Goal: Check status: Check status

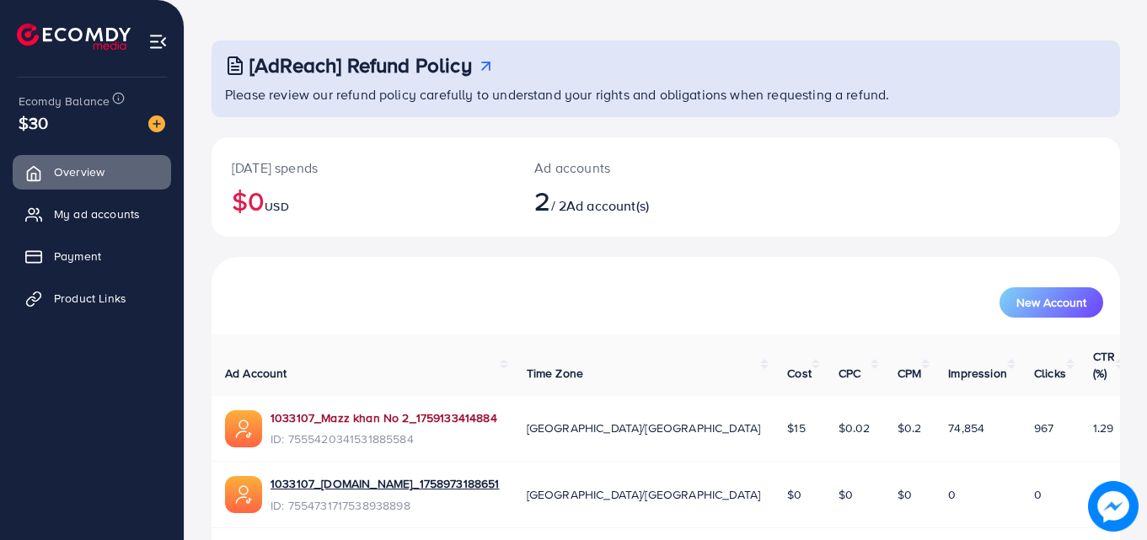
scroll to position [106, 0]
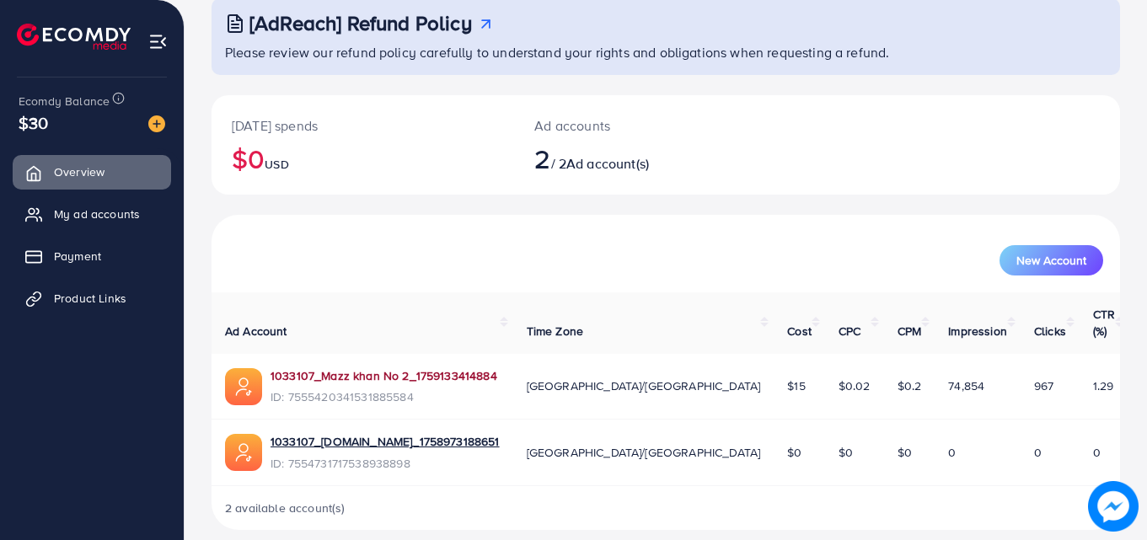
click at [389, 368] on link "1033107_Mazz khan No 2_1759133414884" at bounding box center [384, 376] width 227 height 17
click at [106, 304] on span "Product Links" at bounding box center [94, 298] width 72 height 17
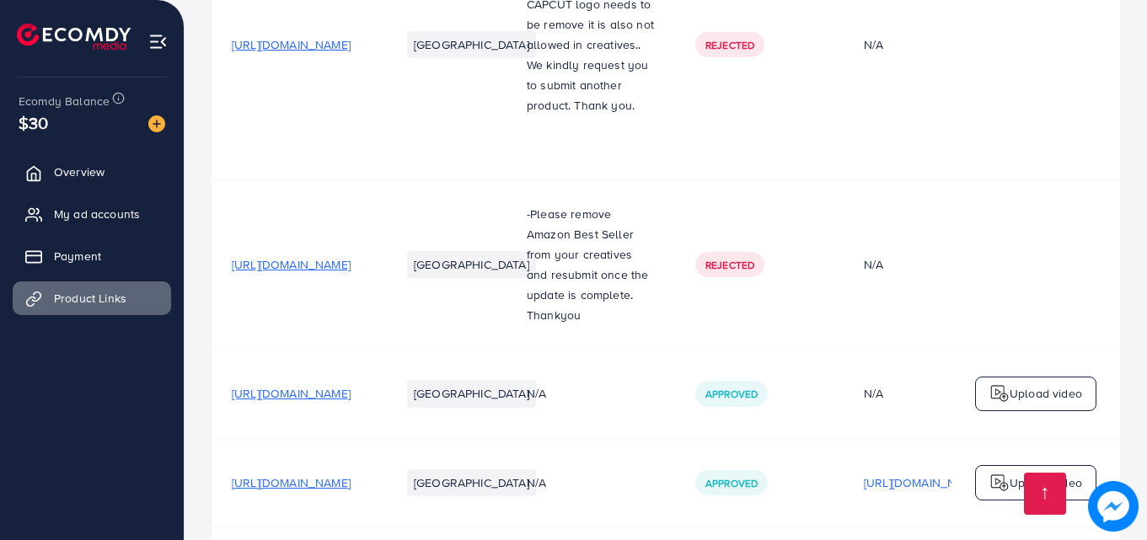
scroll to position [641, 0]
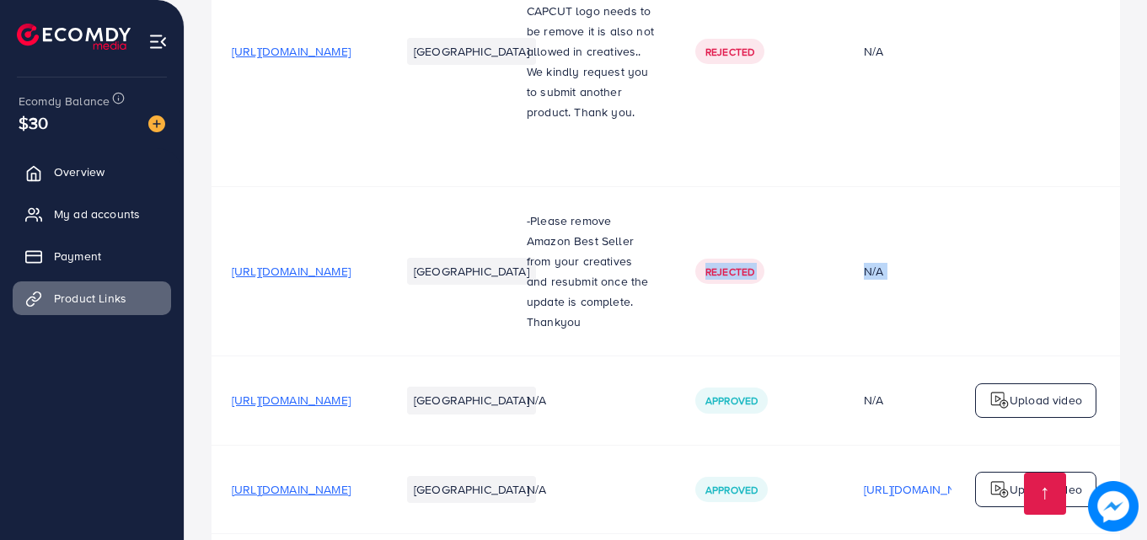
drag, startPoint x: 995, startPoint y: 330, endPoint x: 759, endPoint y: 347, distance: 236.7
click at [759, 347] on tr "[URL][DOMAIN_NAME] [GEOGRAPHIC_DATA] -Please remove Amazon Best Seller from you…" at bounding box center [776, 271] width 1129 height 169
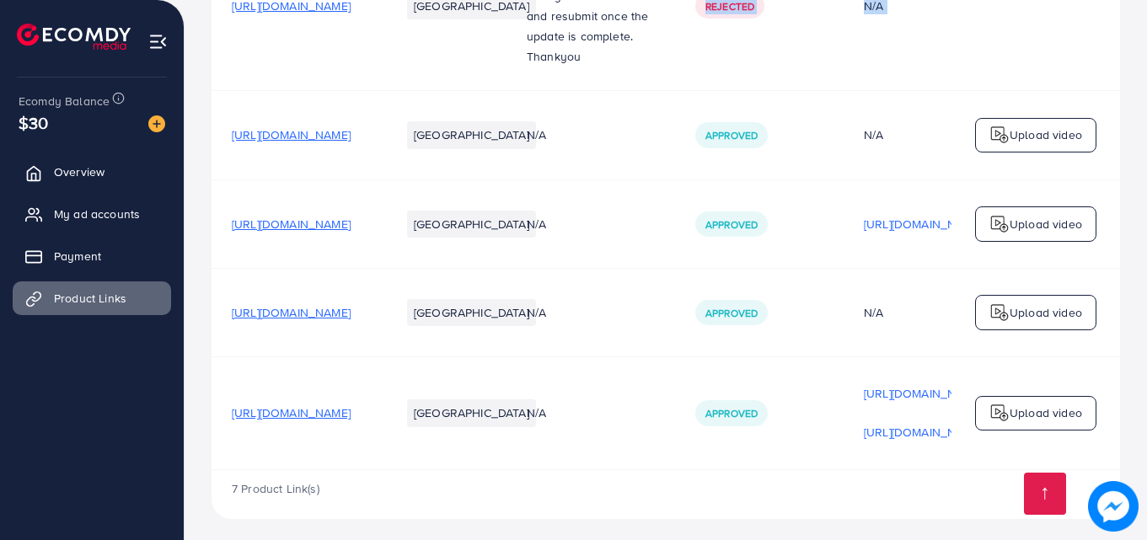
scroll to position [921, 0]
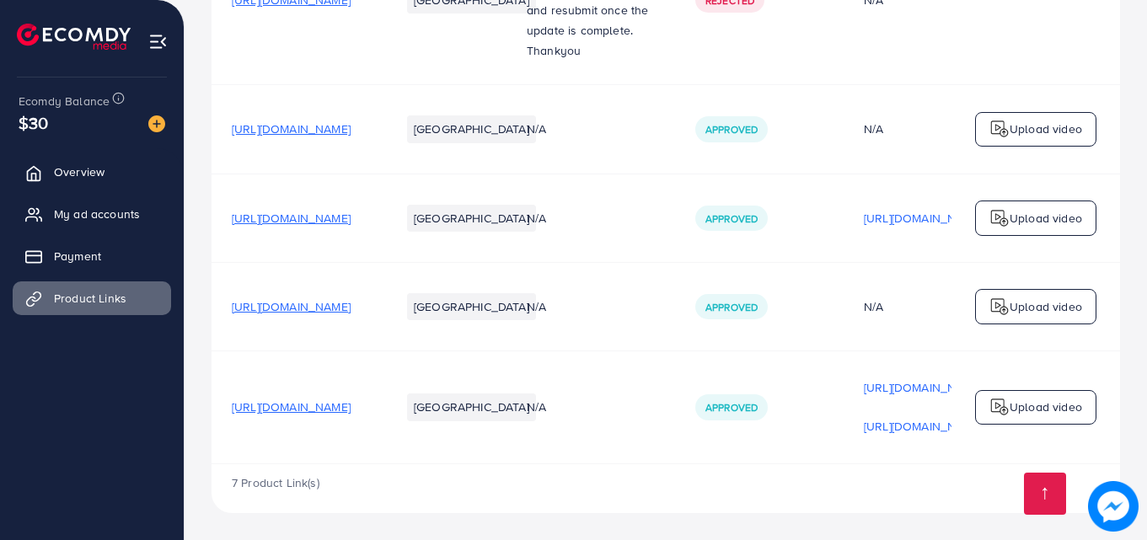
click at [675, 356] on td "N/A" at bounding box center [591, 407] width 169 height 113
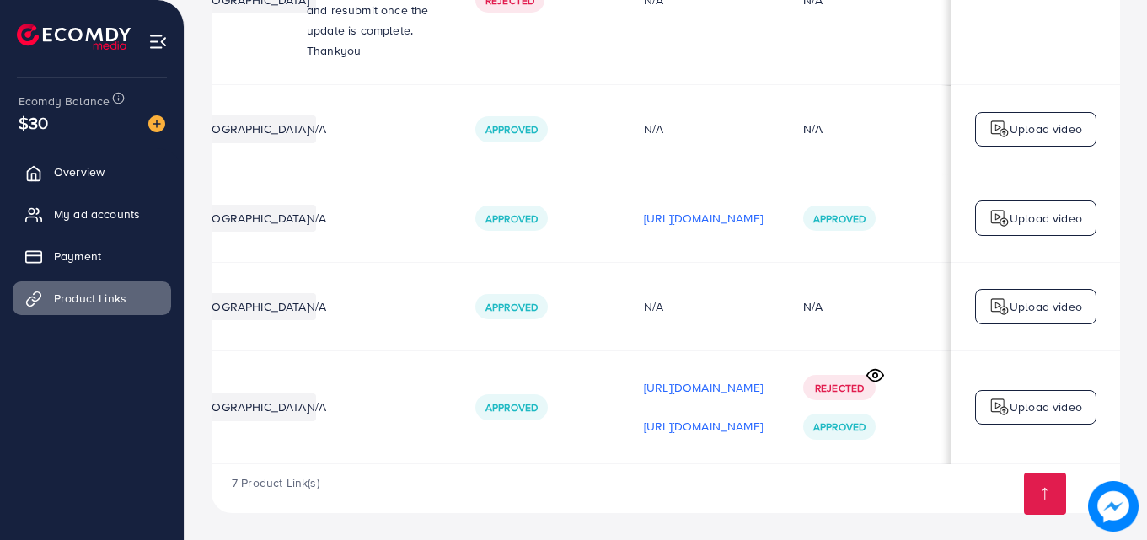
scroll to position [0, 427]
click at [880, 371] on icon at bounding box center [876, 376] width 18 height 18
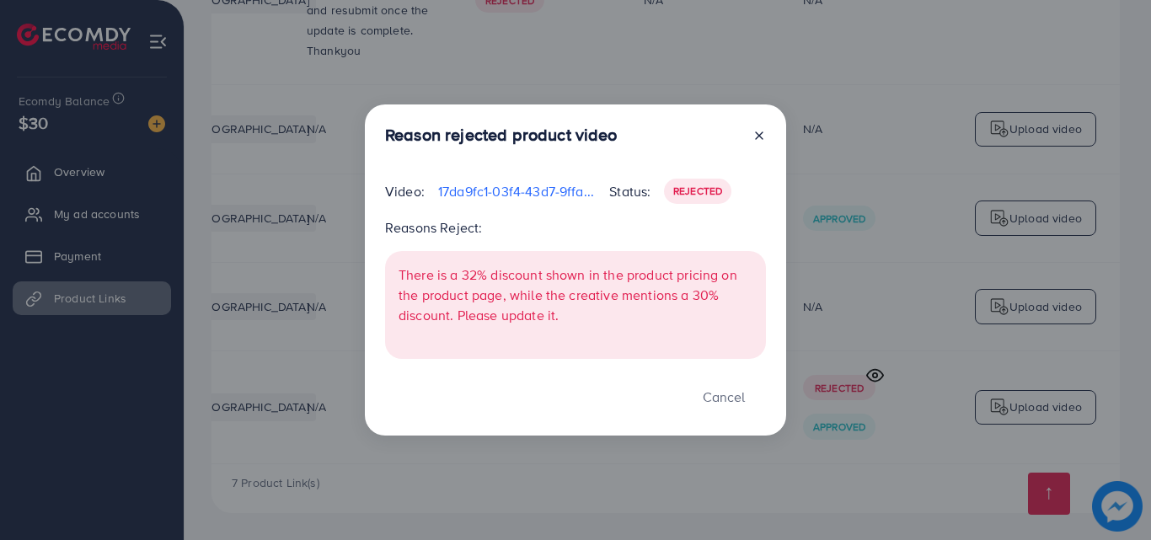
click at [762, 131] on icon at bounding box center [759, 135] width 13 height 13
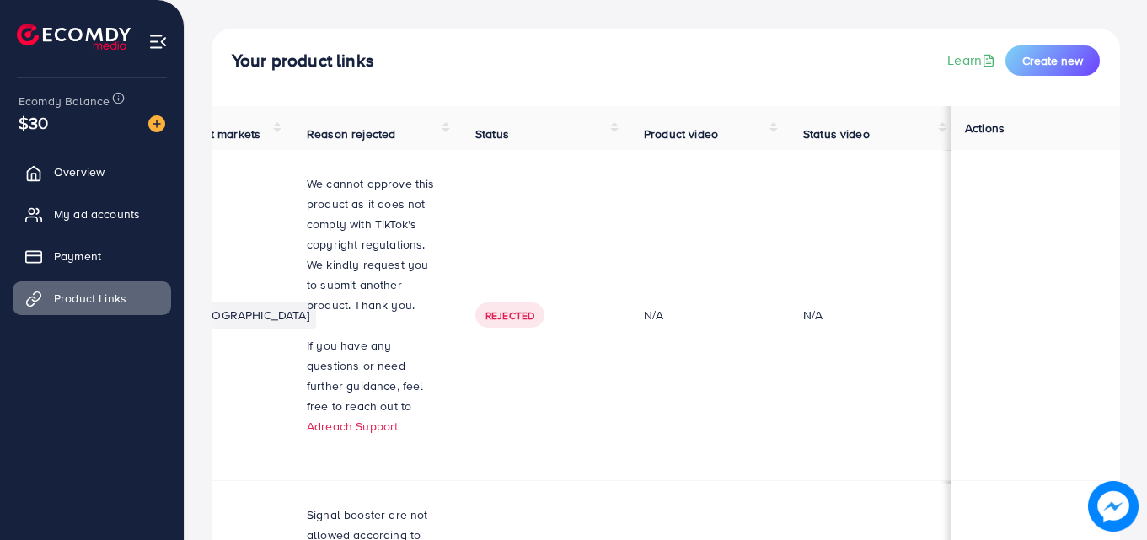
scroll to position [0, 0]
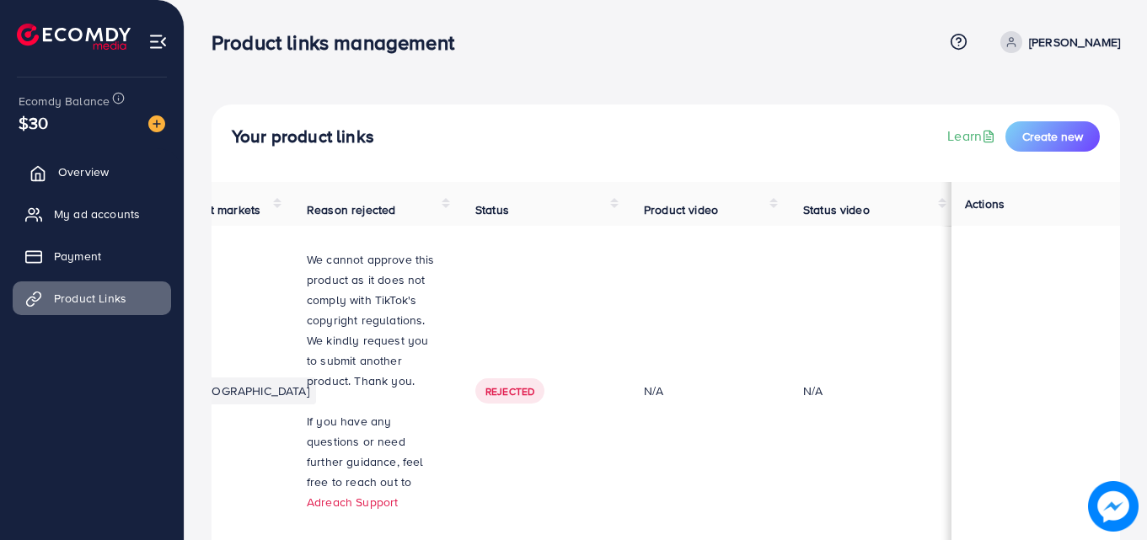
click at [74, 174] on span "Overview" at bounding box center [83, 172] width 51 height 17
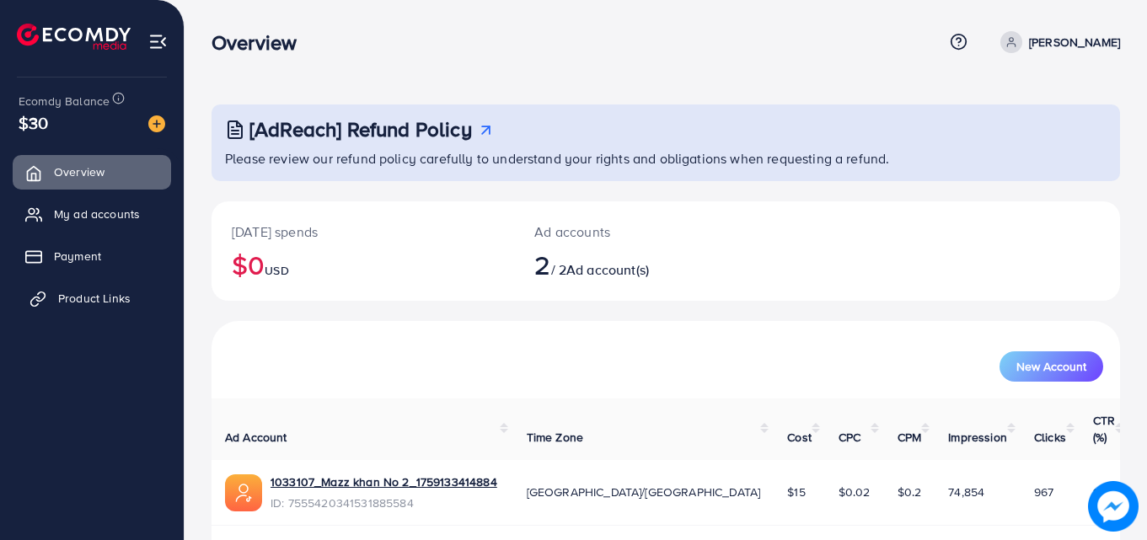
click at [76, 297] on span "Product Links" at bounding box center [94, 298] width 72 height 17
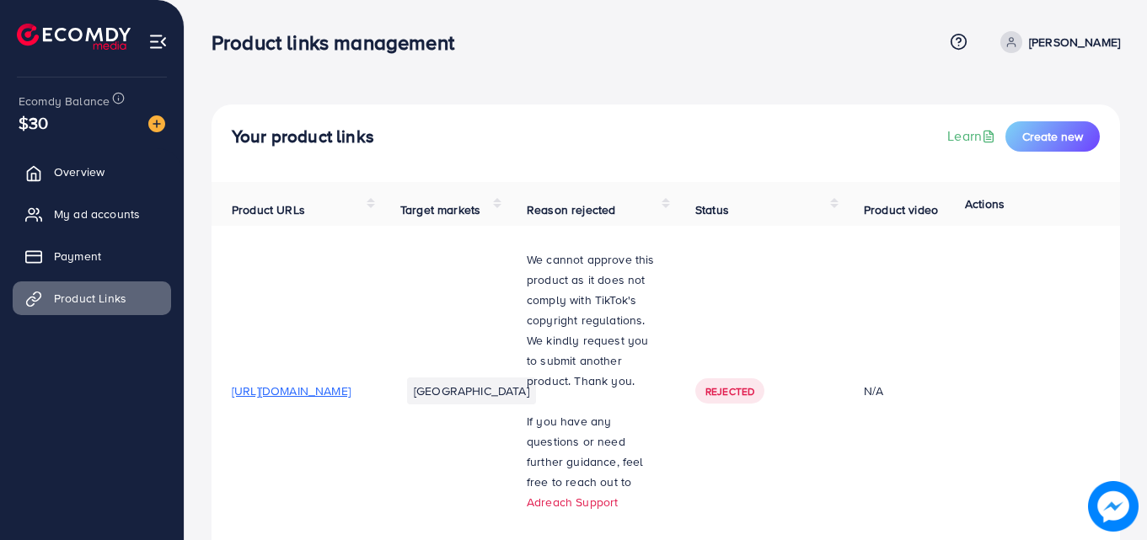
drag, startPoint x: 225, startPoint y: 390, endPoint x: 467, endPoint y: 404, distance: 242.3
click at [380, 404] on td "[URL][DOMAIN_NAME]" at bounding box center [296, 391] width 169 height 331
click at [380, 314] on td "[URL][DOMAIN_NAME]" at bounding box center [296, 391] width 169 height 331
